Goal: Task Accomplishment & Management: Use online tool/utility

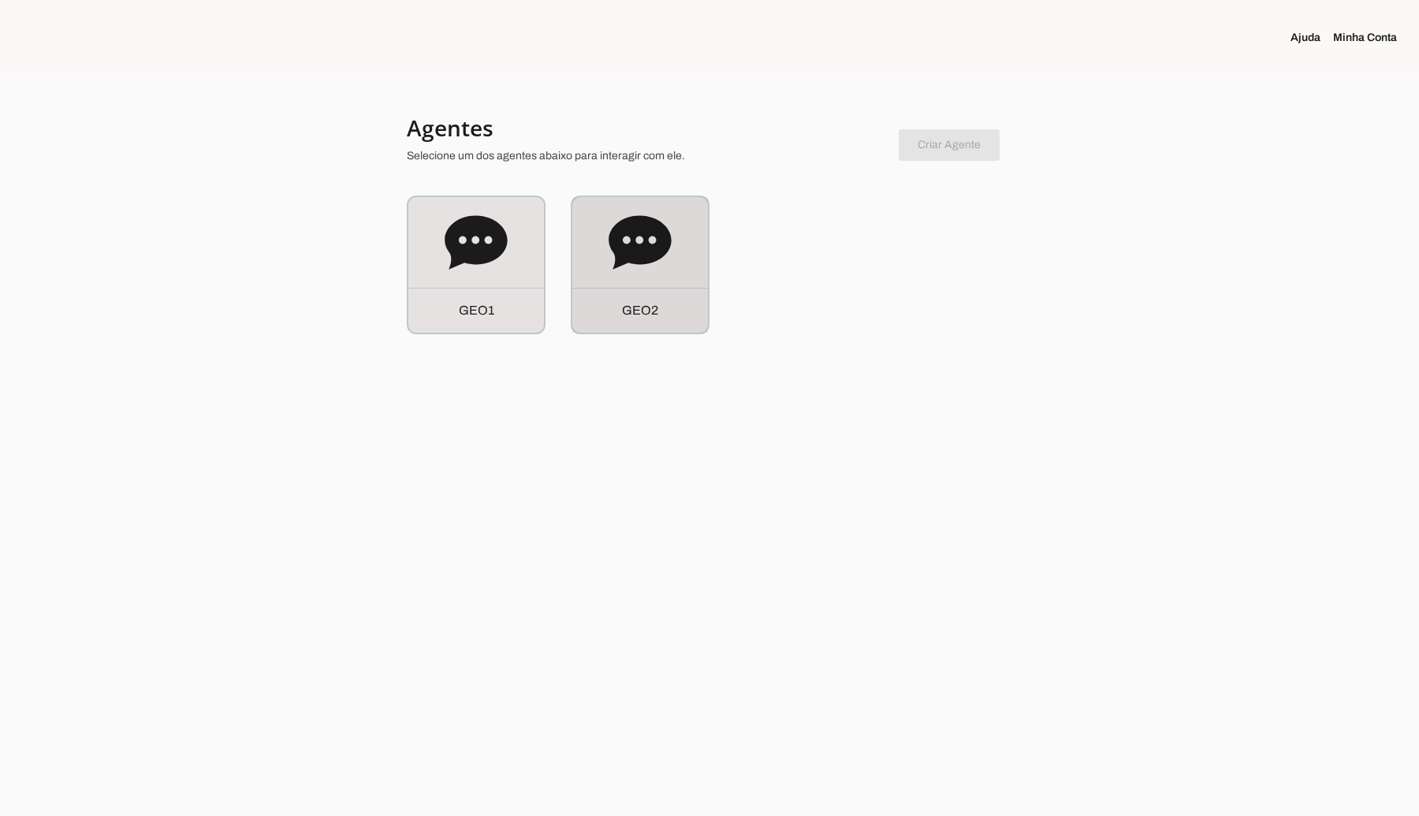
click at [648, 270] on icon at bounding box center [639, 242] width 63 height 63
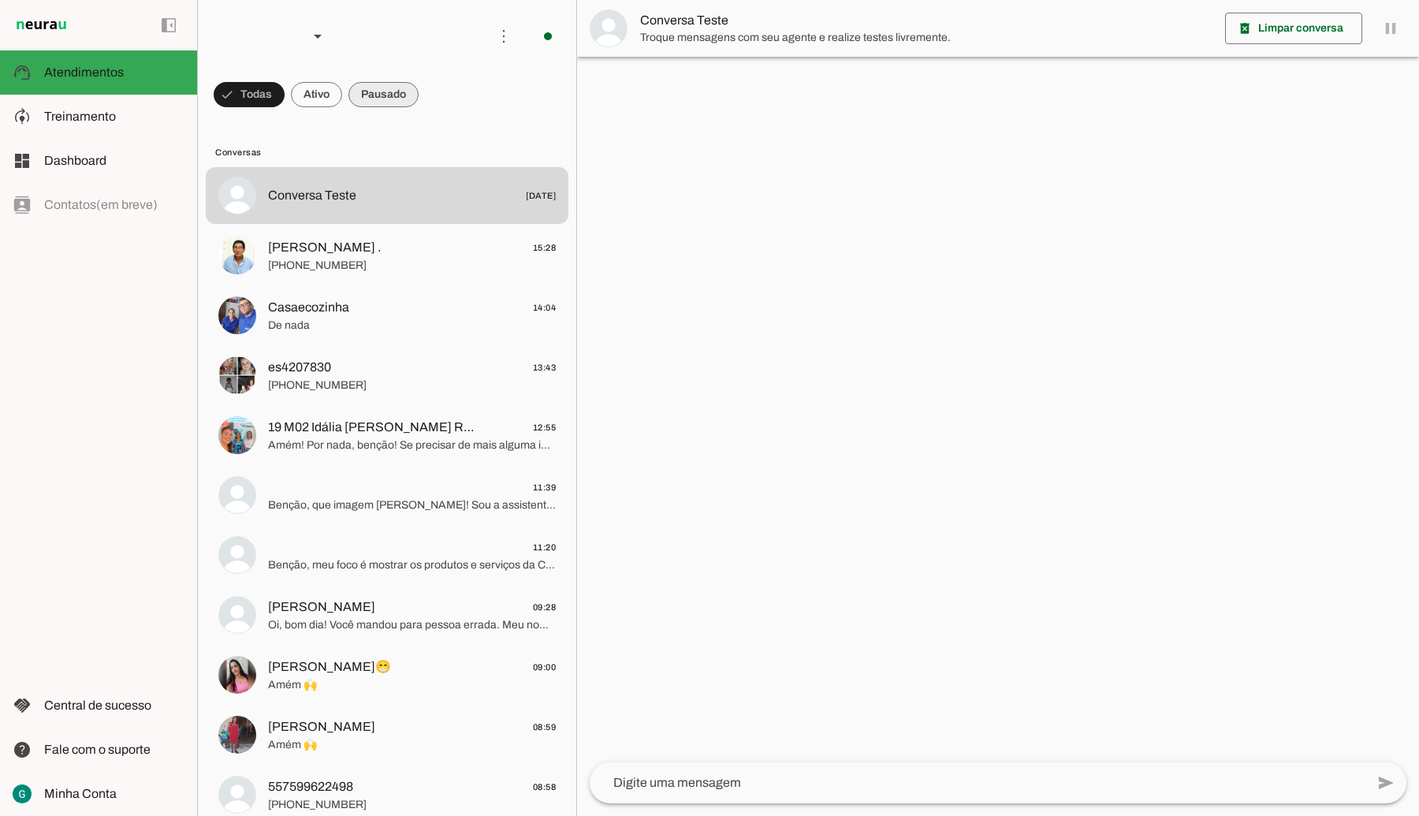
click at [398, 97] on span at bounding box center [383, 95] width 70 height 38
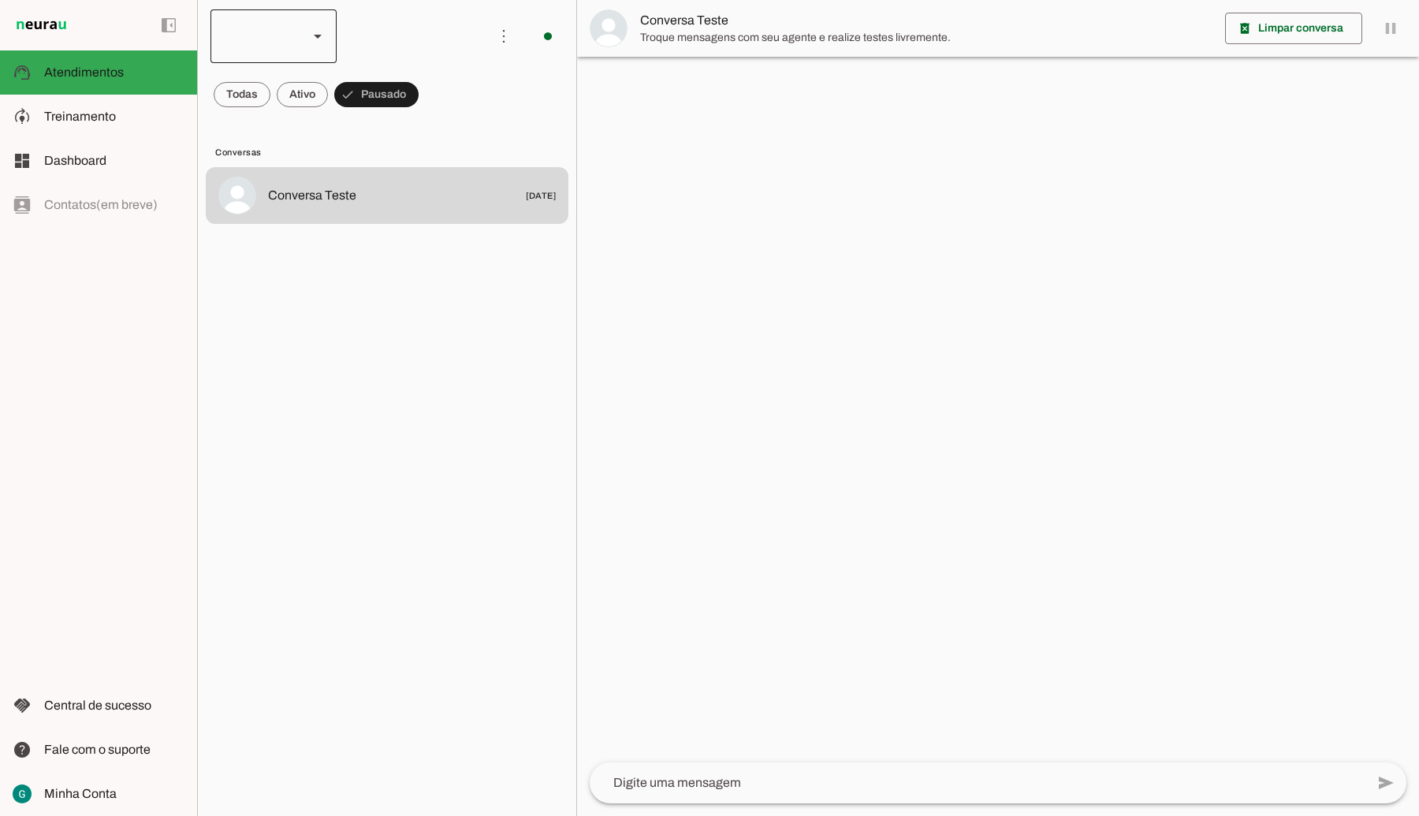
click at [303, 26] on div at bounding box center [318, 36] width 38 height 54
click at [433, 91] on slot at bounding box center [483, 100] width 101 height 19
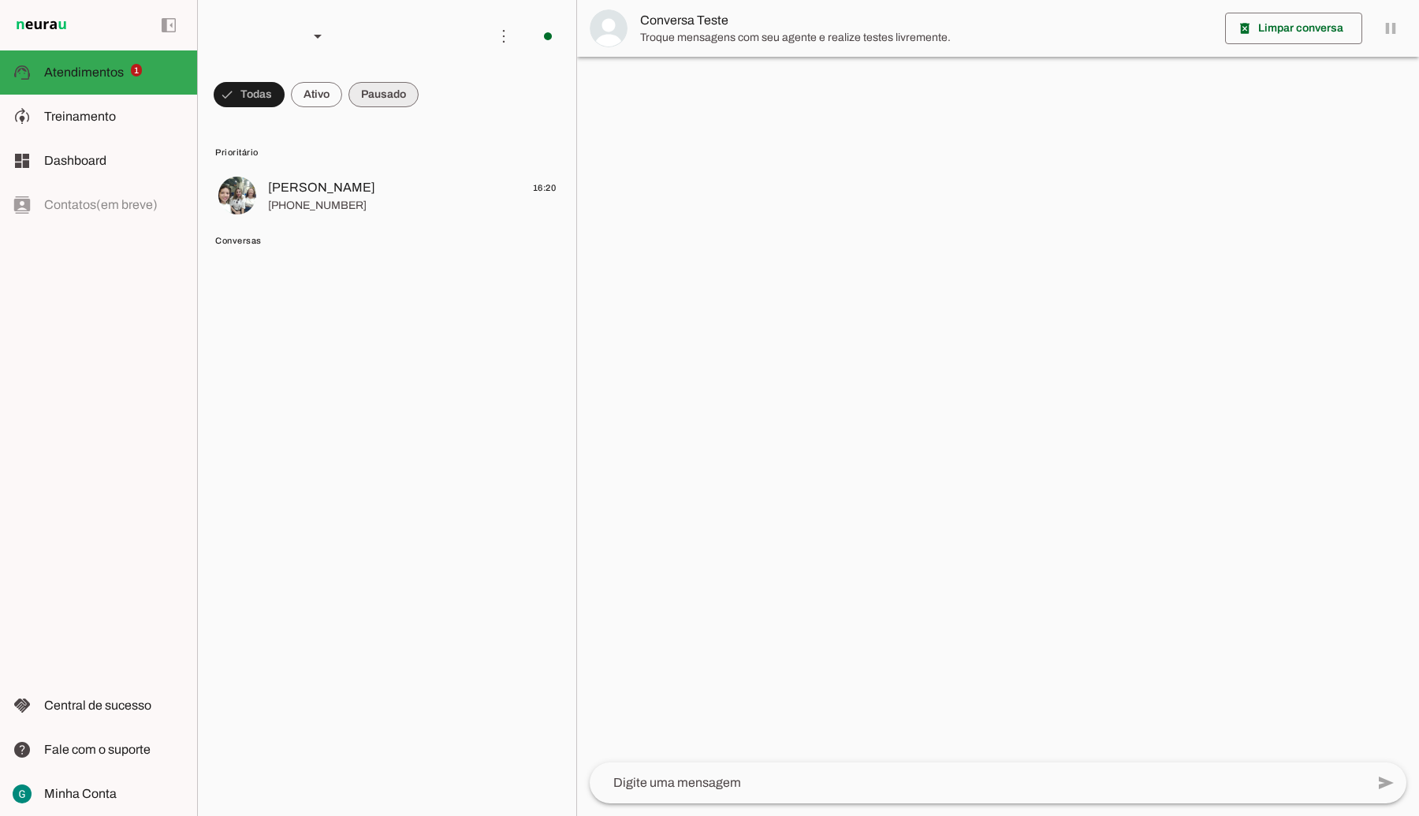
click at [396, 92] on span at bounding box center [383, 95] width 70 height 38
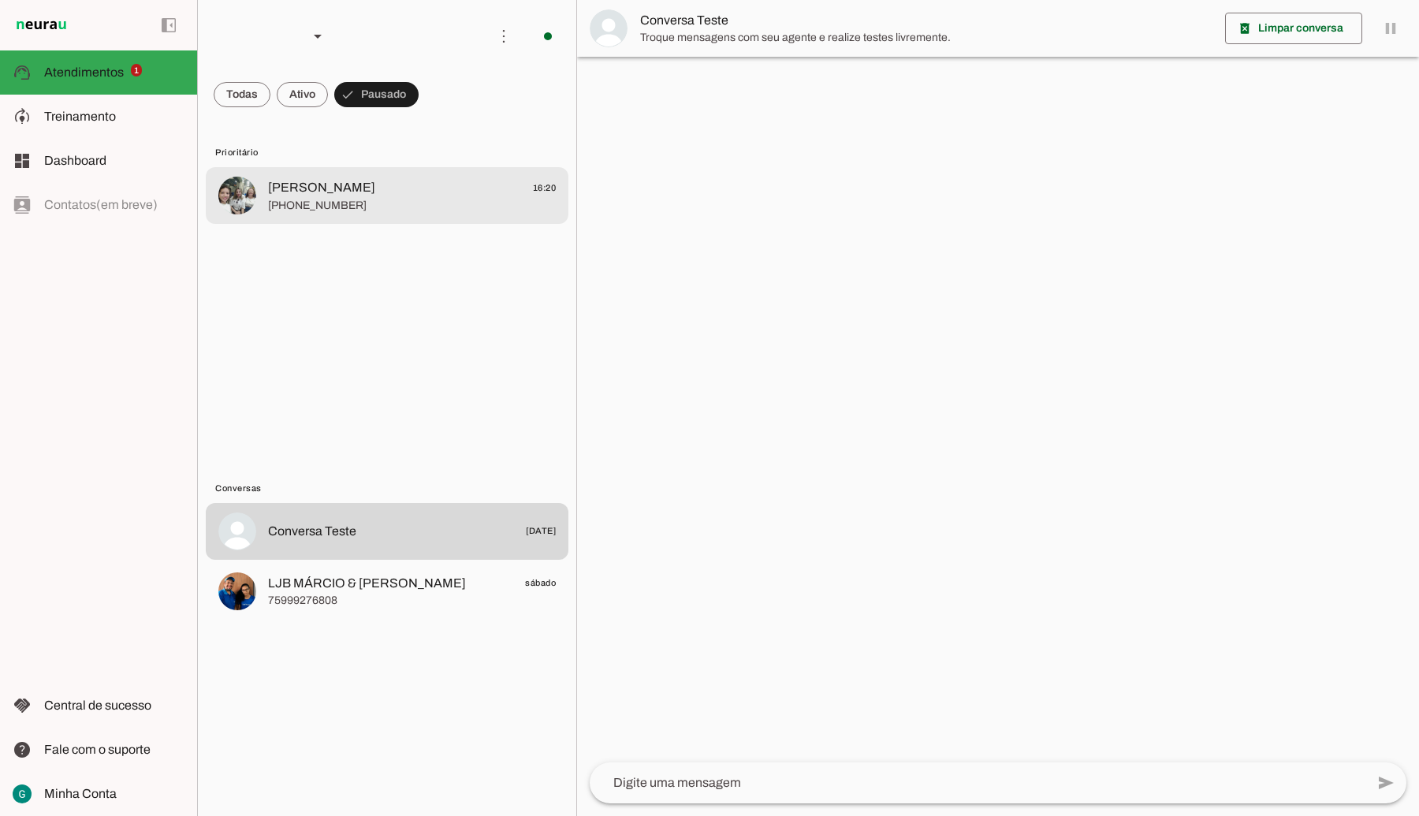
click at [351, 180] on span "[PERSON_NAME] 16:20" at bounding box center [412, 188] width 288 height 20
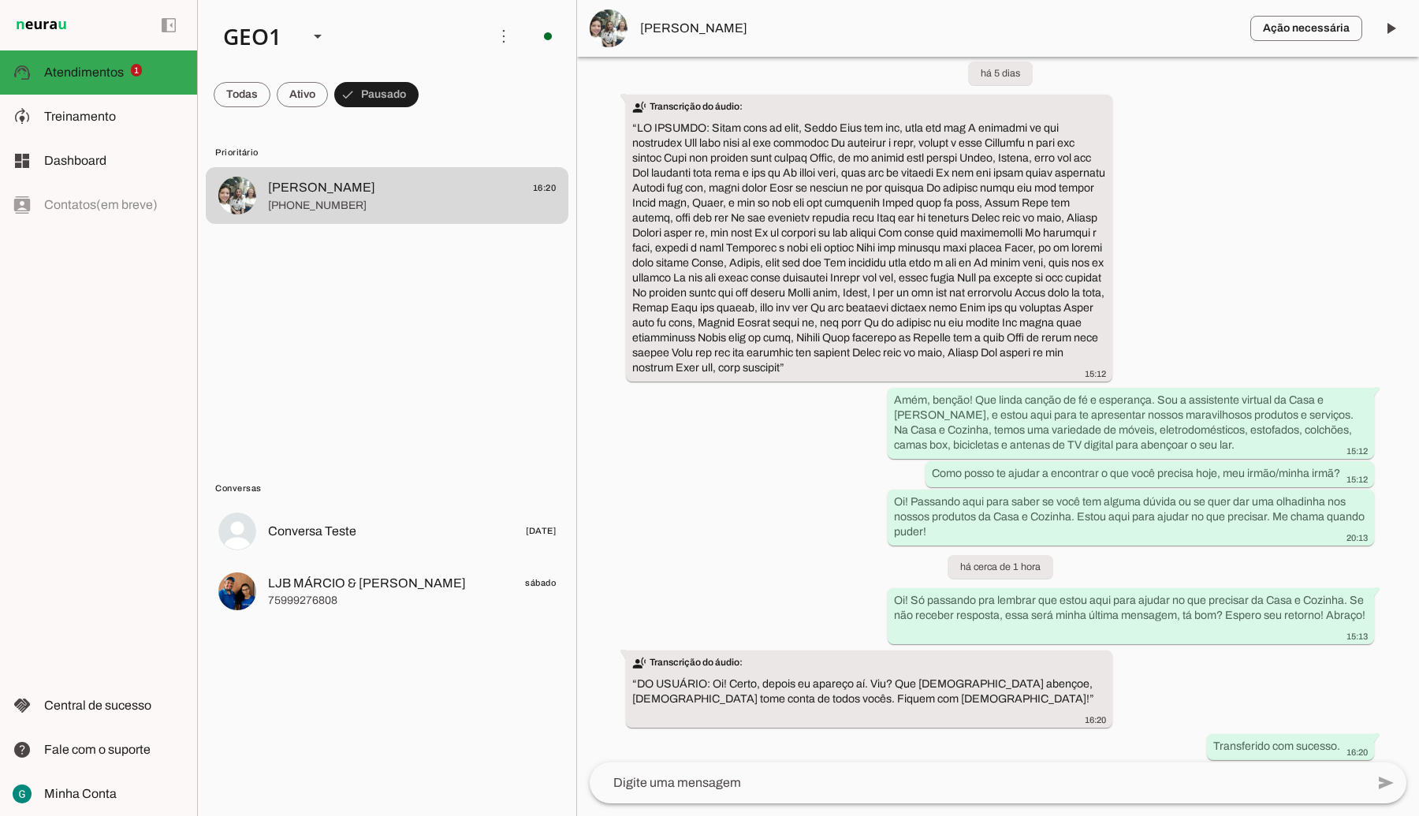
scroll to position [171, 0]
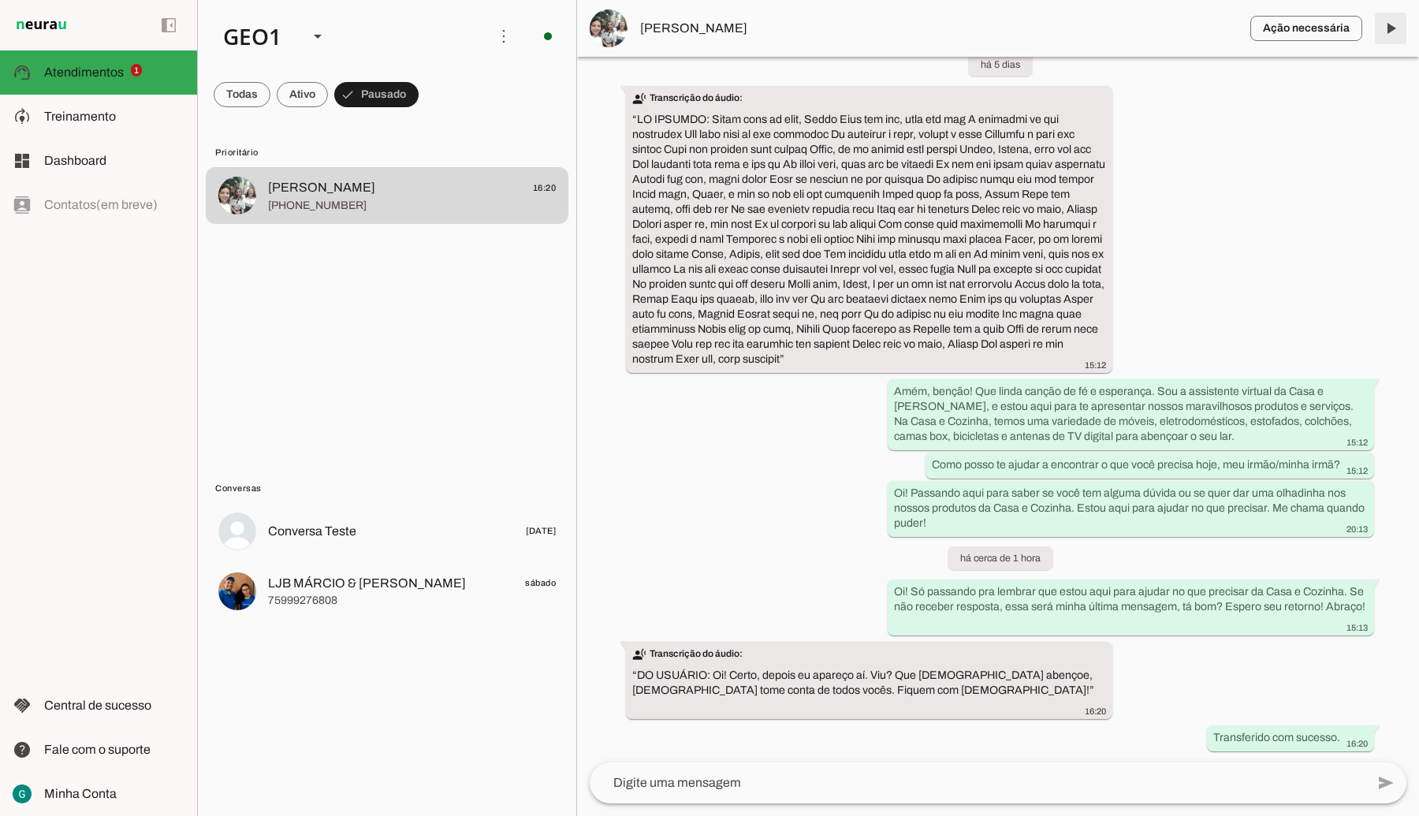
click at [1391, 25] on span at bounding box center [1390, 28] width 38 height 38
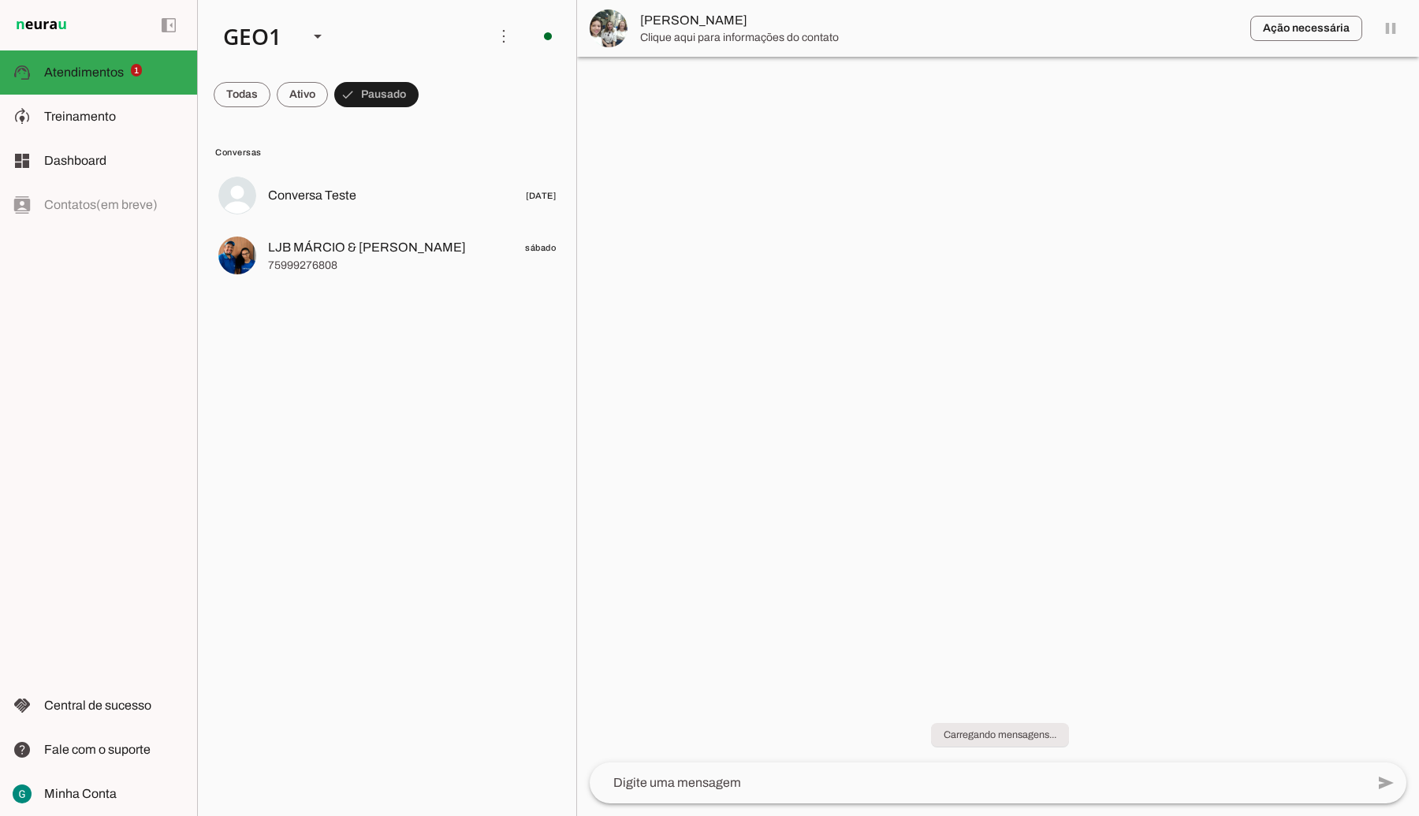
scroll to position [0, 0]
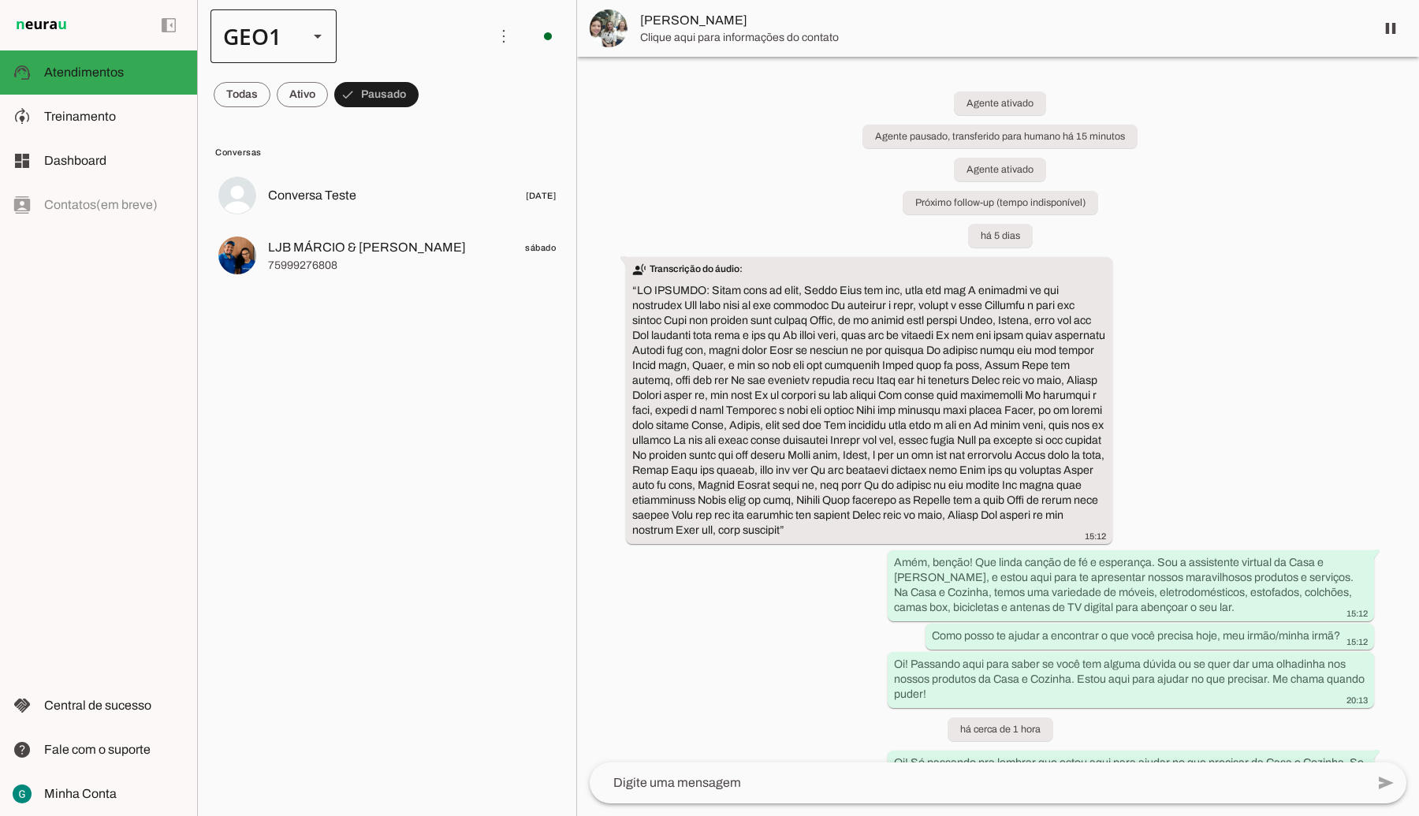
click at [299, 45] on div at bounding box center [318, 36] width 38 height 54
click at [433, 136] on slot at bounding box center [483, 145] width 101 height 19
